Goal: Task Accomplishment & Management: Manage account settings

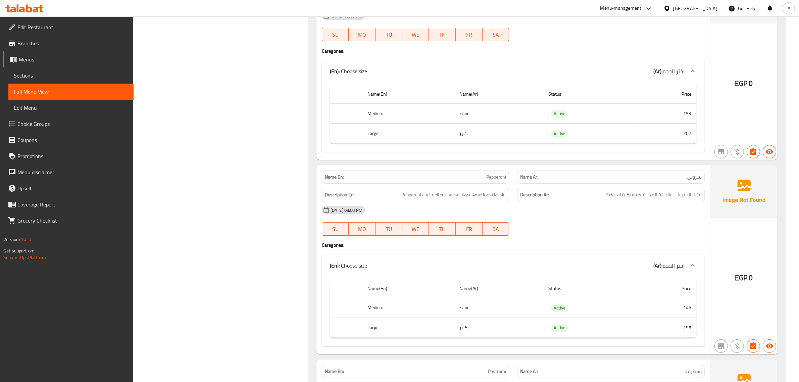
scroll to position [3252, 0]
click at [35, 60] on span "Menus" at bounding box center [73, 59] width 109 height 8
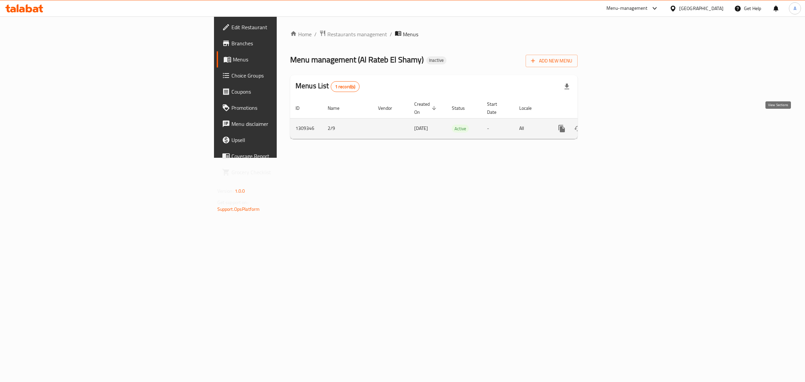
click at [614, 124] on icon "enhanced table" at bounding box center [610, 128] width 8 height 8
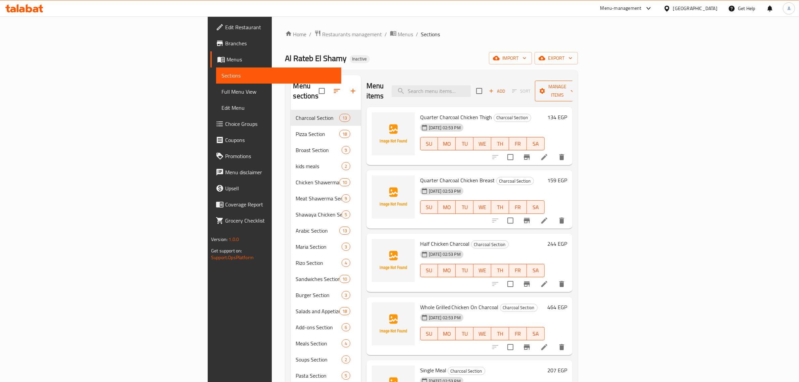
click at [580, 81] on button "Manage items" at bounding box center [557, 91] width 45 height 21
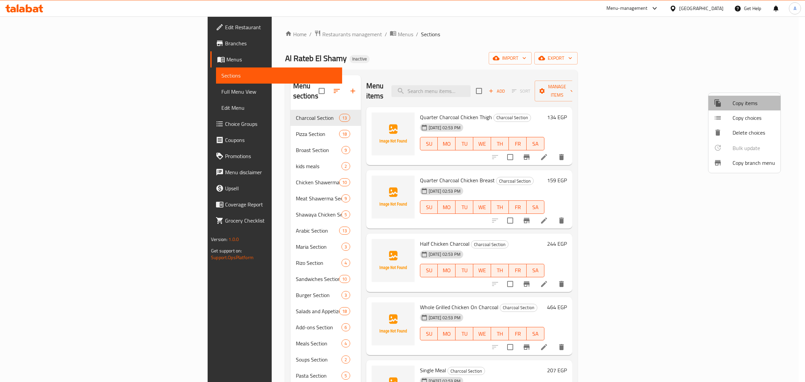
click at [742, 105] on span "Copy items" at bounding box center [754, 103] width 43 height 8
click at [727, 59] on div at bounding box center [402, 191] width 805 height 382
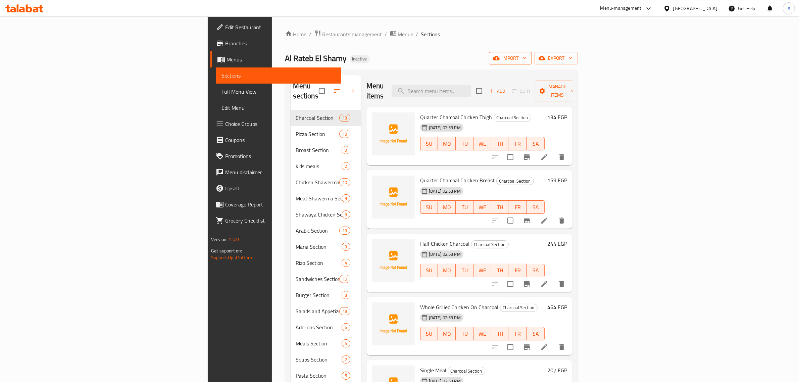
click at [526, 59] on span "import" at bounding box center [510, 58] width 32 height 8
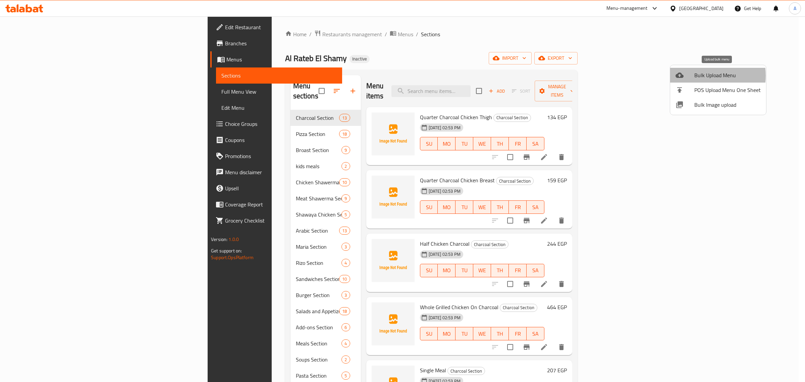
click at [700, 75] on span "Bulk Upload Menu" at bounding box center [727, 75] width 66 height 8
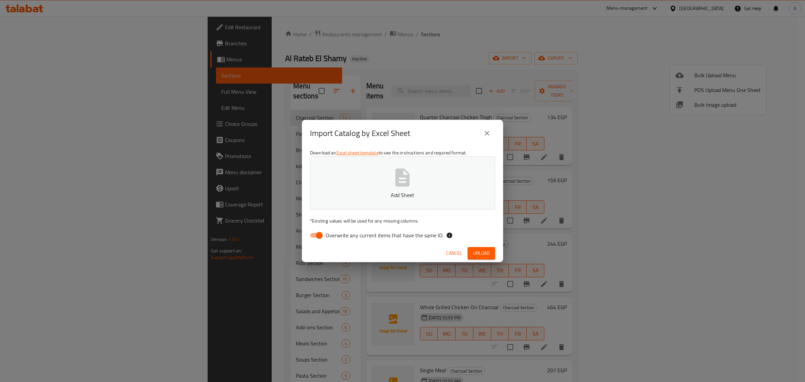
click at [348, 237] on span "Overwrite any current items that have the same ID." at bounding box center [385, 235] width 118 height 8
click at [338, 237] on input "Overwrite any current items that have the same ID." at bounding box center [319, 235] width 38 height 13
checkbox input "false"
click at [348, 200] on button "Add Sheet" at bounding box center [402, 182] width 185 height 53
click at [483, 249] on span "Upload" at bounding box center [481, 253] width 17 height 8
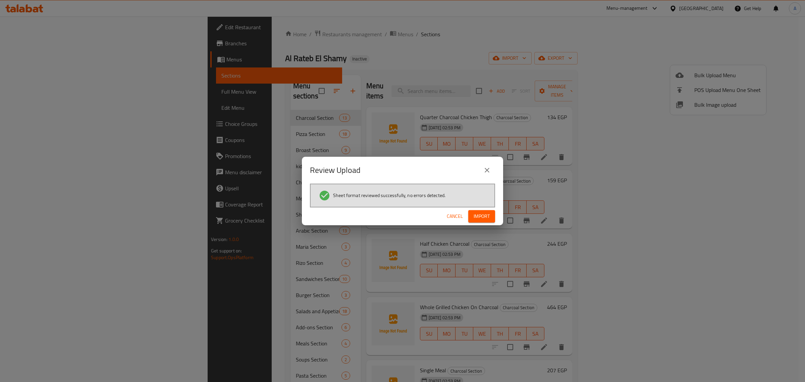
click at [479, 214] on span "Import" at bounding box center [482, 216] width 16 height 8
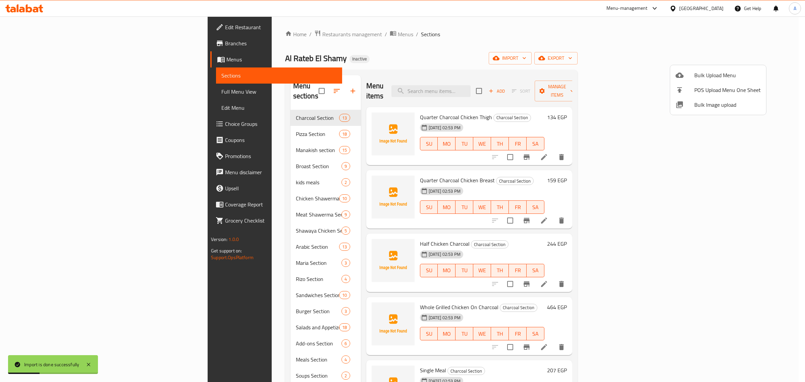
click at [202, 358] on div at bounding box center [402, 191] width 805 height 382
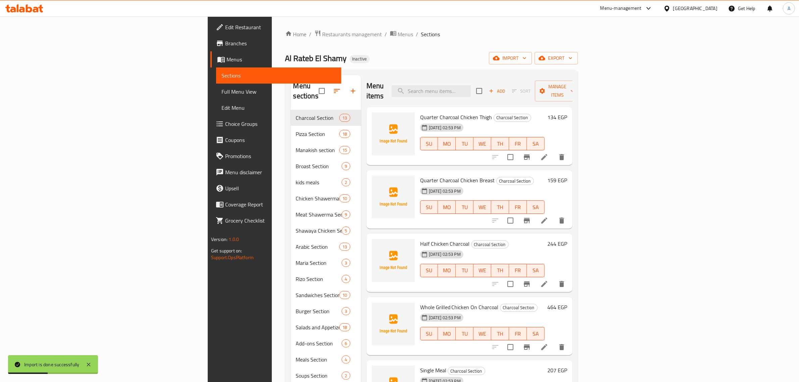
click at [409, 60] on div "Al Rateb El Shamy Inactive import export" at bounding box center [431, 58] width 292 height 12
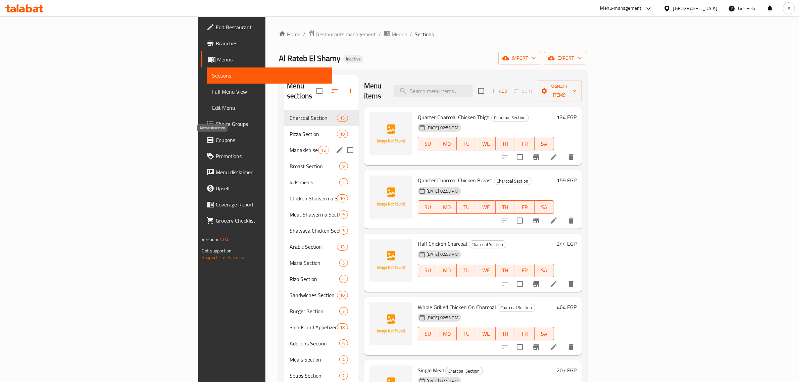
click at [289, 146] on span "Manakish section" at bounding box center [303, 150] width 29 height 8
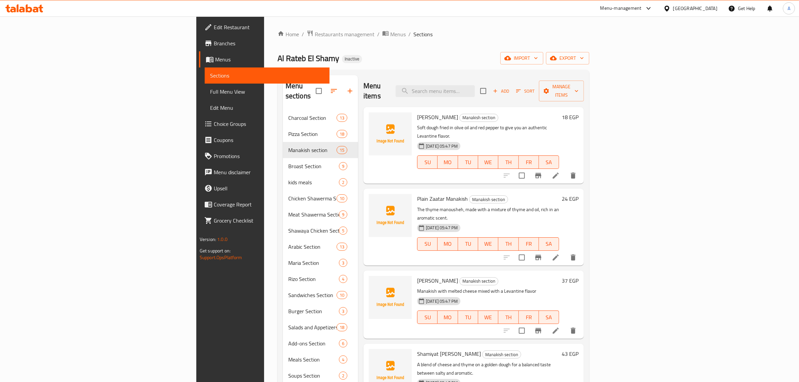
click at [353, 39] on div "Home / Restaurants management / Menus / Sections Al Rateb El Shamy Inactive imp…" at bounding box center [433, 246] width 312 height 432
click at [210, 96] on span "Full Menu View" at bounding box center [267, 92] width 114 height 8
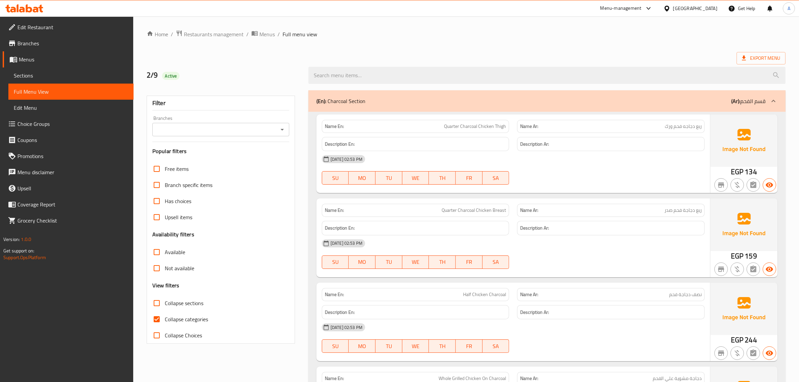
click at [197, 316] on span "Collapse categories" at bounding box center [186, 319] width 43 height 8
click at [165, 316] on input "Collapse categories" at bounding box center [157, 319] width 16 height 16
click at [165, 317] on span "Collapse categories" at bounding box center [186, 319] width 43 height 8
click at [165, 317] on input "Collapse categories" at bounding box center [157, 319] width 16 height 16
click at [161, 318] on input "Collapse categories" at bounding box center [157, 319] width 16 height 16
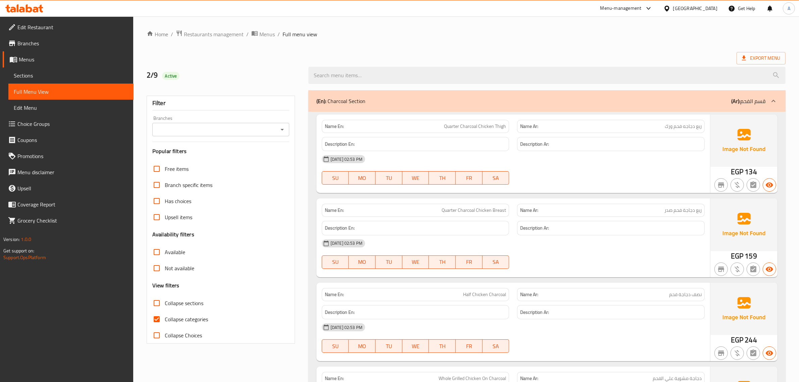
checkbox input "false"
click at [429, 32] on ol "Home / Restaurants management / Menus / Full menu view" at bounding box center [466, 34] width 639 height 9
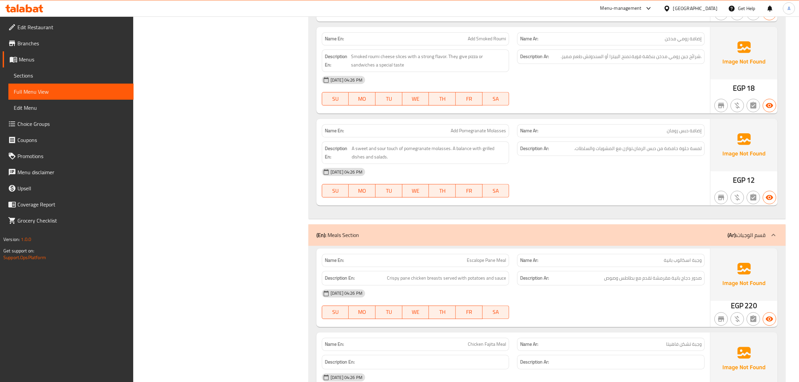
scroll to position [15136, 0]
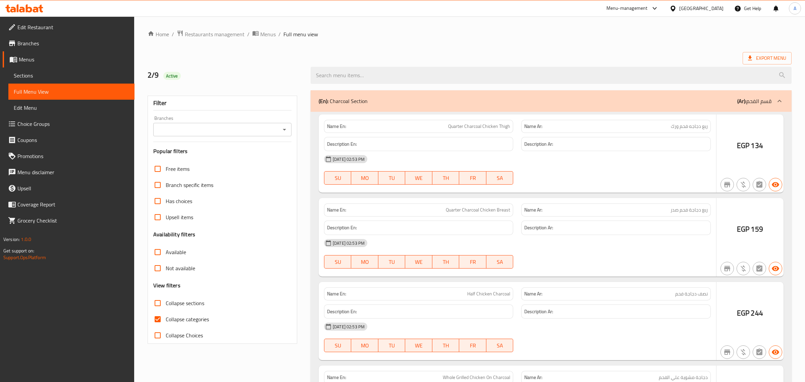
click at [167, 316] on span "Collapse categories" at bounding box center [187, 319] width 43 height 8
click at [166, 316] on input "Collapse categories" at bounding box center [158, 319] width 16 height 16
checkbox input "false"
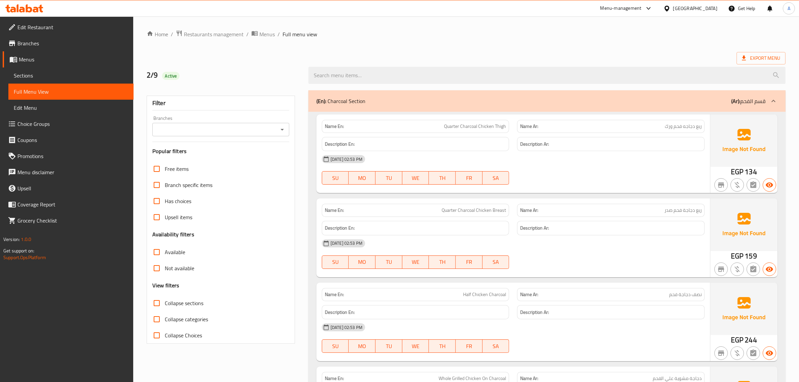
click at [397, 32] on ol "Home / Restaurants management / Menus / Full menu view" at bounding box center [466, 34] width 639 height 9
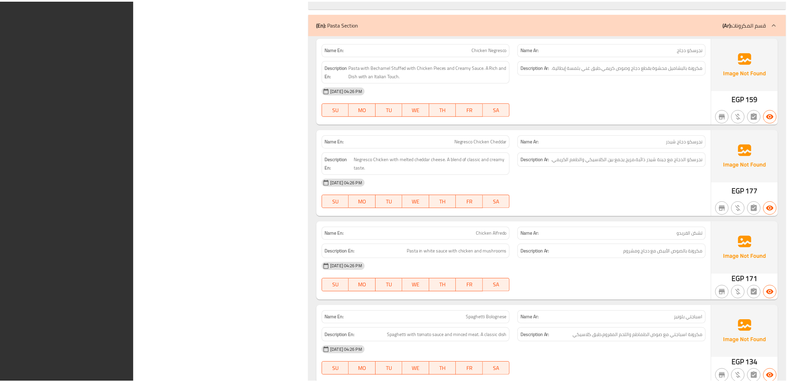
scroll to position [15849, 0]
